Goal: Find specific page/section: Find specific page/section

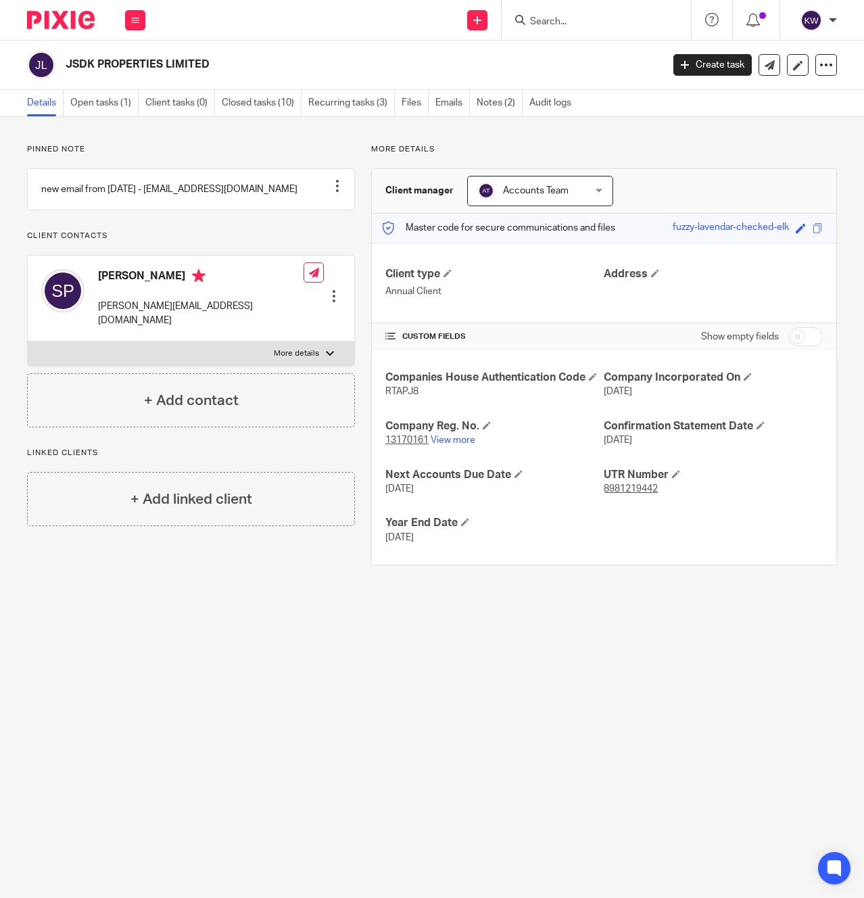
click at [587, 29] on div at bounding box center [595, 20] width 189 height 40
click at [579, 23] on input "Search" at bounding box center [590, 22] width 122 height 12
type input "lg inves"
click at [587, 51] on link at bounding box center [640, 58] width 228 height 31
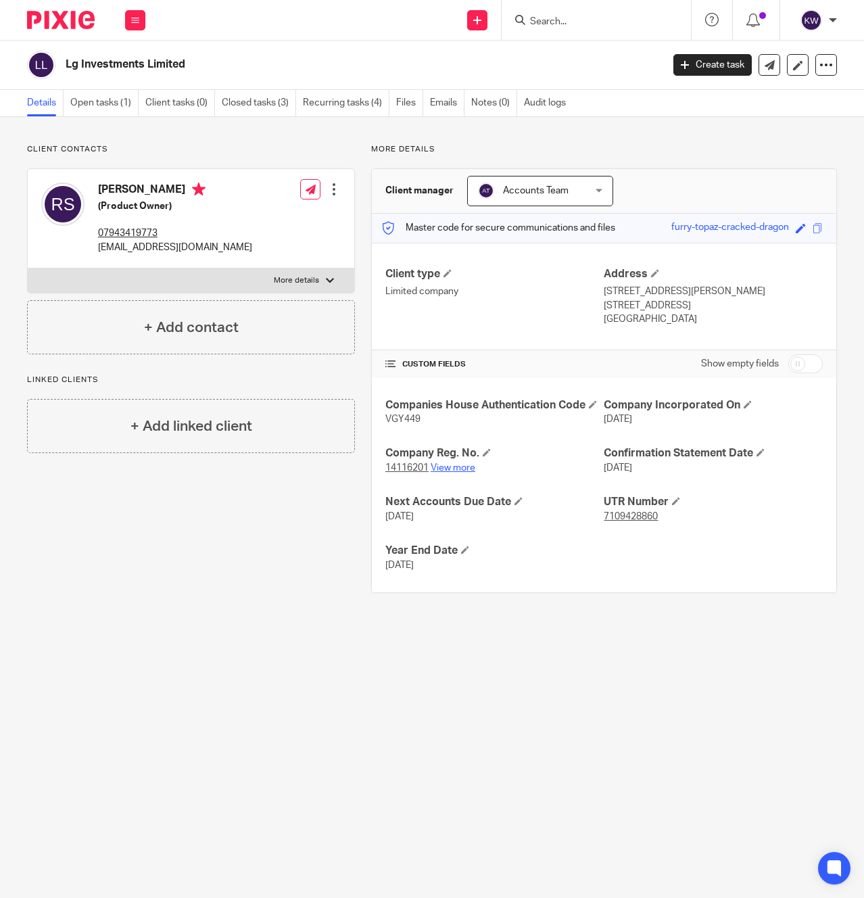
click at [468, 468] on link "View more" at bounding box center [453, 467] width 45 height 9
click at [342, 152] on p "Client contacts" at bounding box center [191, 149] width 328 height 11
click at [599, 12] on form at bounding box center [601, 19] width 144 height 17
click at [597, 16] on input "Search" at bounding box center [590, 22] width 122 height 12
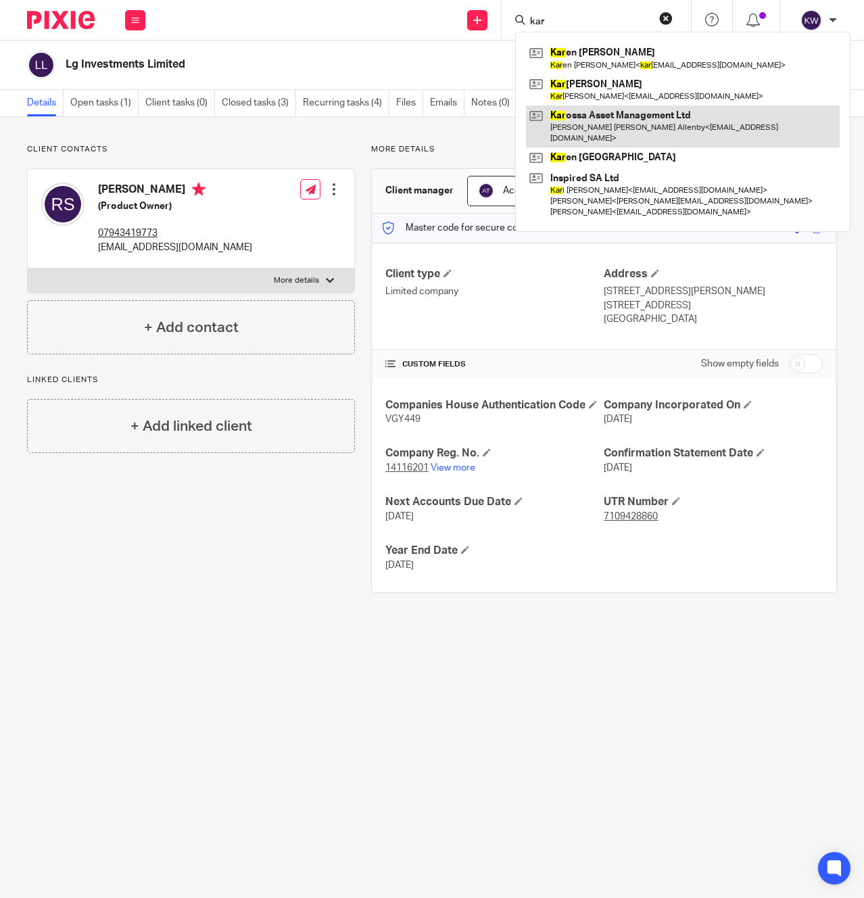
type input "kar"
click at [605, 117] on link at bounding box center [683, 126] width 314 height 42
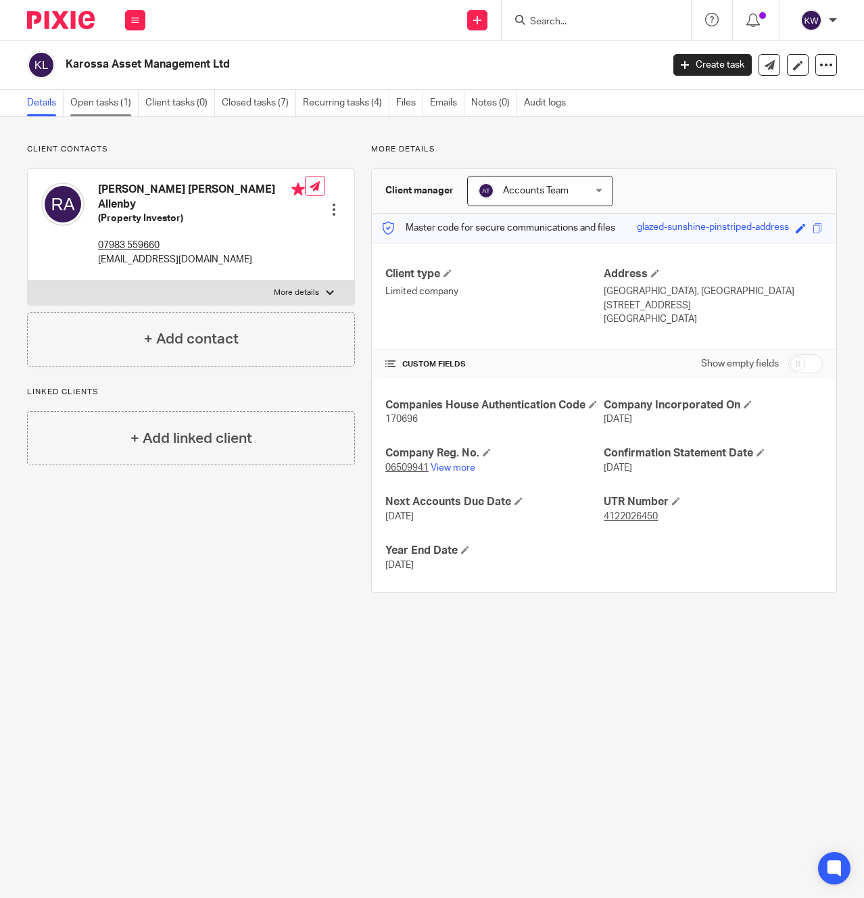
click at [107, 105] on link "Open tasks (1)" at bounding box center [104, 103] width 68 height 26
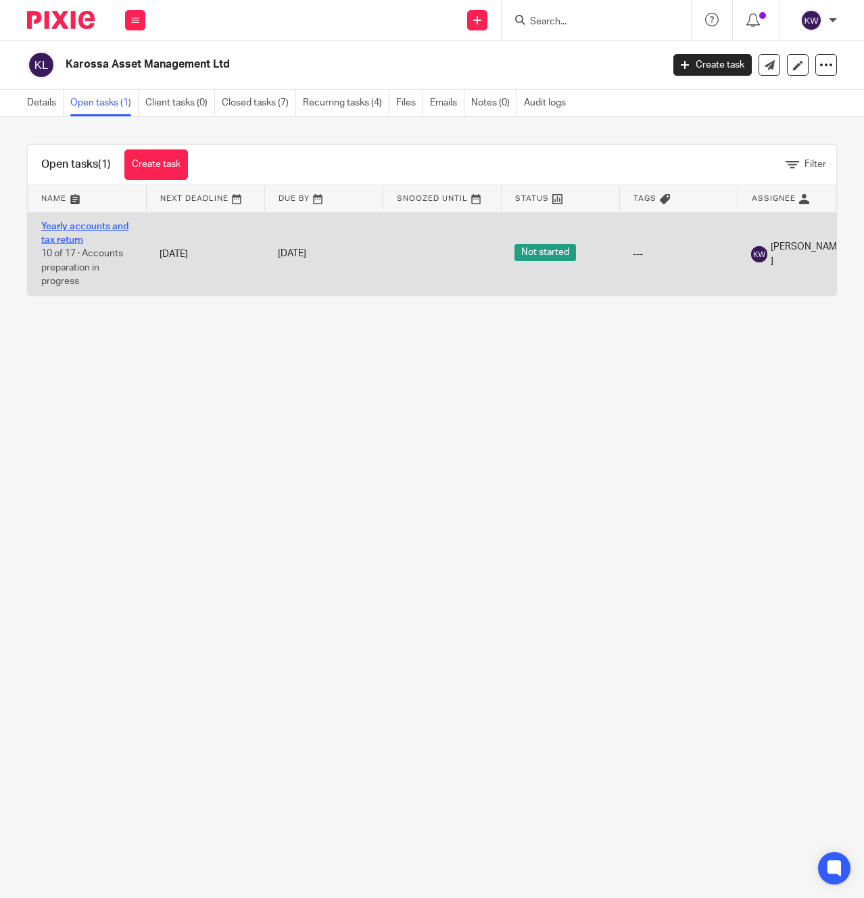
click at [101, 231] on link "Yearly accounts and tax return" at bounding box center [84, 233] width 87 height 23
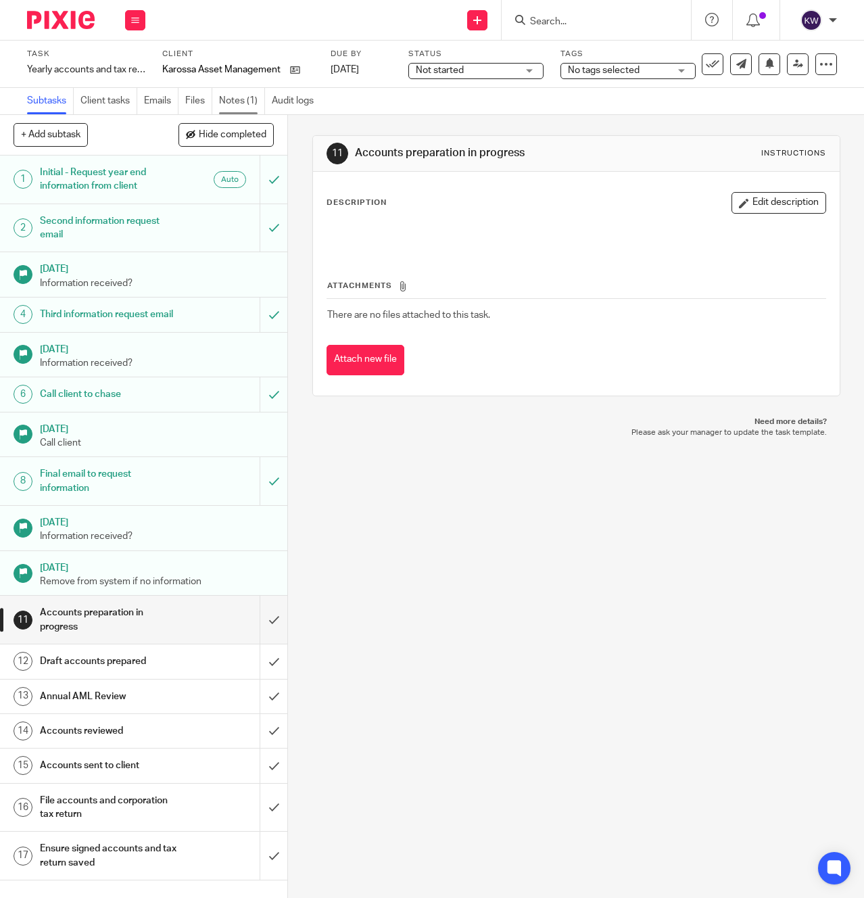
click at [253, 105] on link "Notes (1)" at bounding box center [242, 101] width 46 height 26
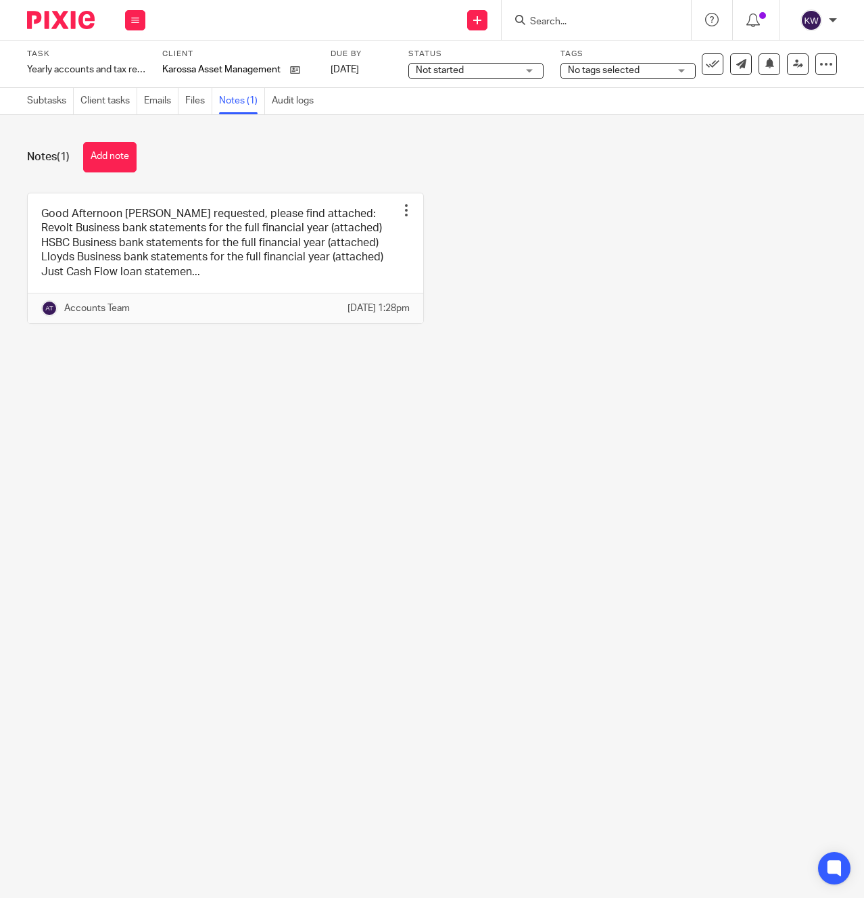
click at [276, 276] on link at bounding box center [225, 258] width 395 height 130
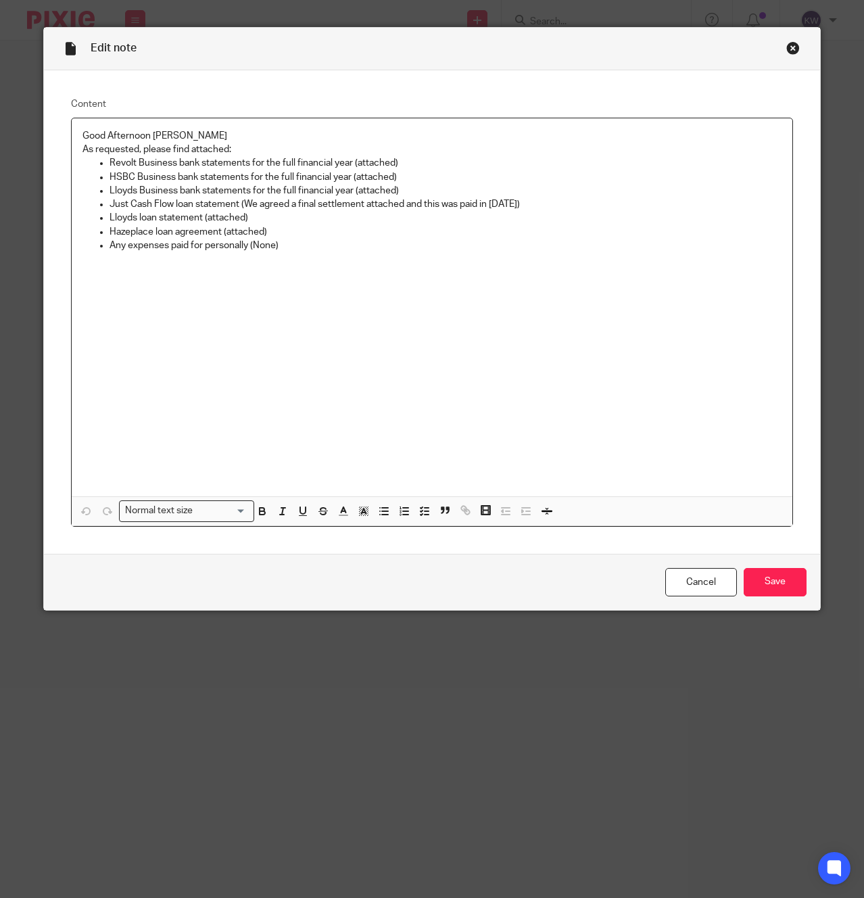
click at [795, 47] on div "Close this dialog window" at bounding box center [793, 48] width 14 height 14
